Goal: Navigation & Orientation: Find specific page/section

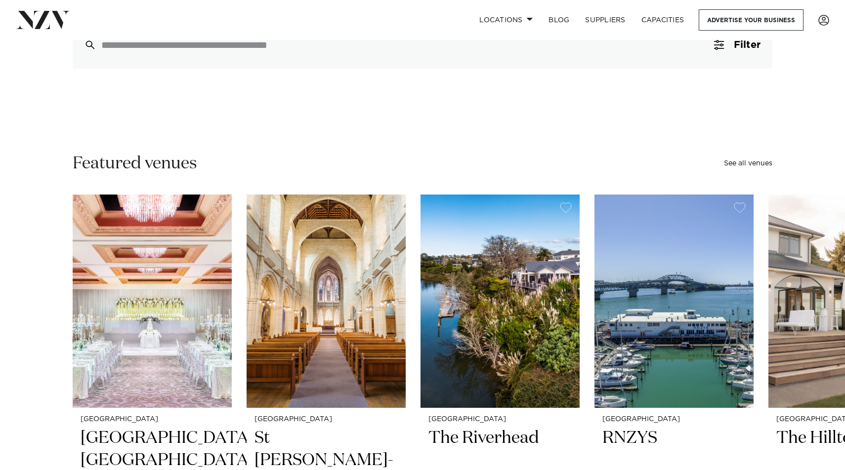
scroll to position [176, 0]
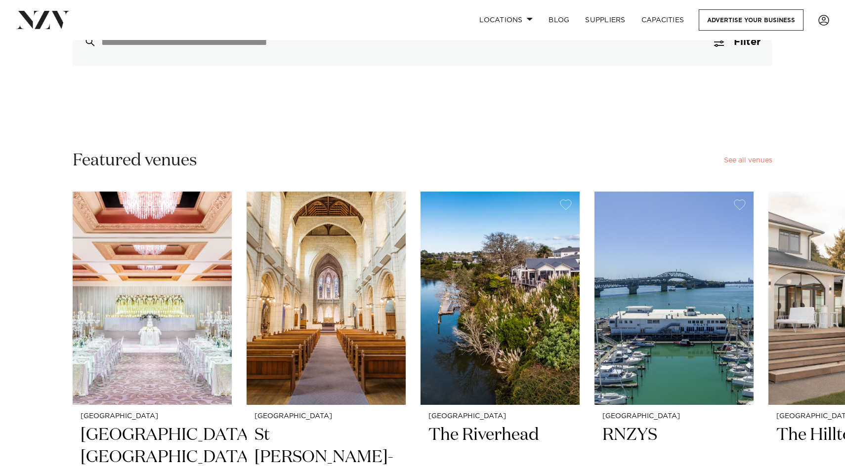
click at [750, 160] on link "See all venues" at bounding box center [748, 160] width 48 height 7
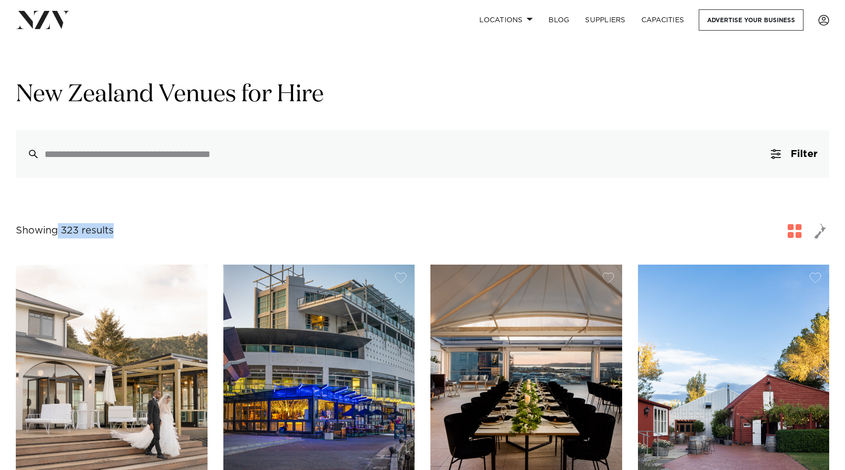
drag, startPoint x: 59, startPoint y: 232, endPoint x: 116, endPoint y: 232, distance: 56.8
click at [116, 232] on div "Showing 323 results for New Zealand Venues for Hire" at bounding box center [422, 231] width 813 height 18
click at [135, 228] on div "Showing 323 results for New Zealand Venues for Hire" at bounding box center [422, 231] width 813 height 18
click at [506, 22] on link "Locations" at bounding box center [505, 19] width 69 height 21
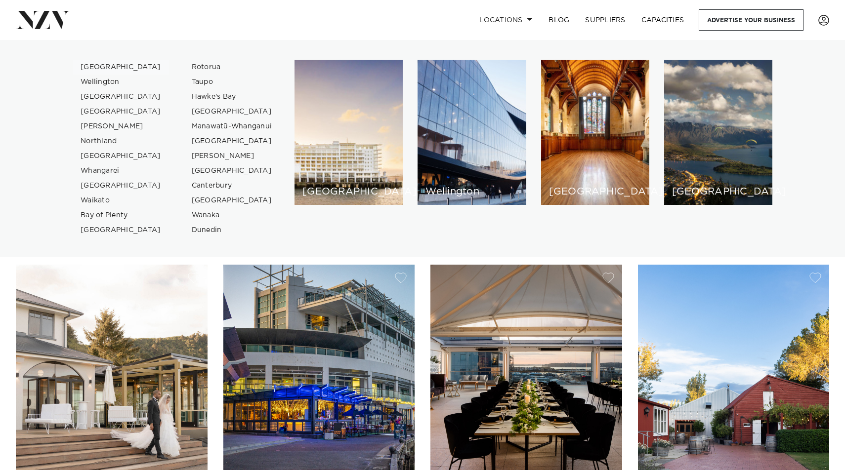
click at [96, 63] on link "[GEOGRAPHIC_DATA]" at bounding box center [121, 67] width 96 height 15
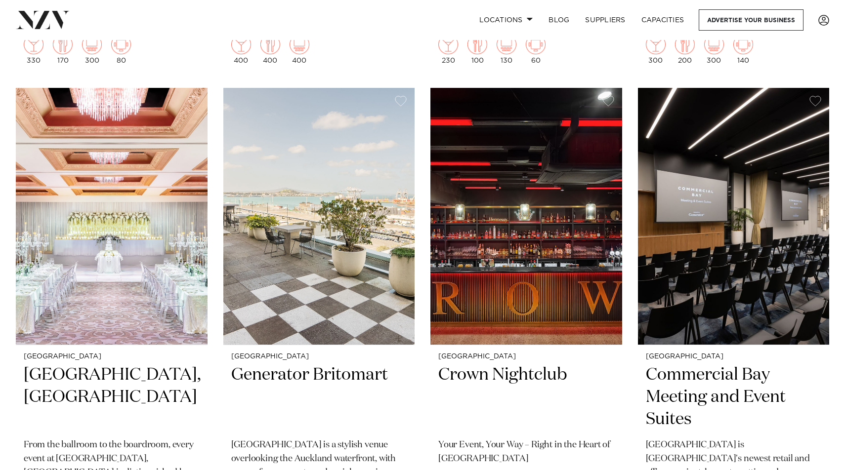
scroll to position [847, 0]
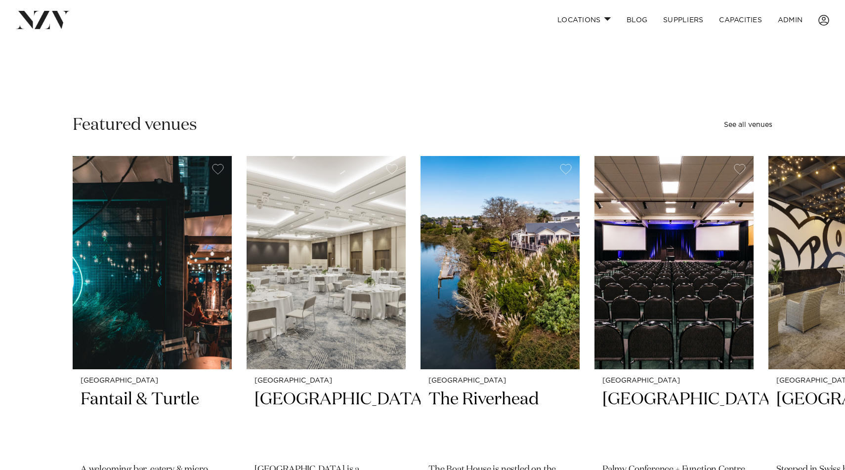
scroll to position [236, 0]
